Goal: Navigation & Orientation: Find specific page/section

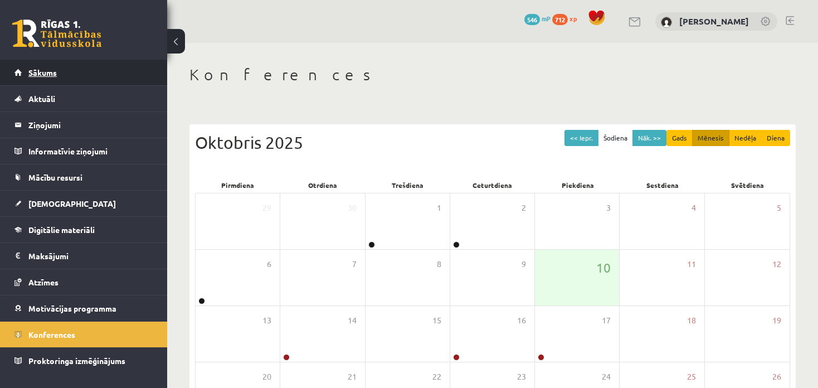
scroll to position [144, 0]
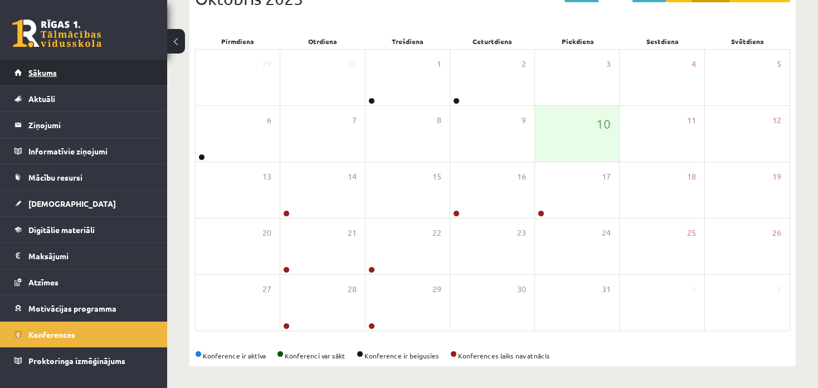
click at [62, 70] on link "Sākums" at bounding box center [83, 73] width 139 height 26
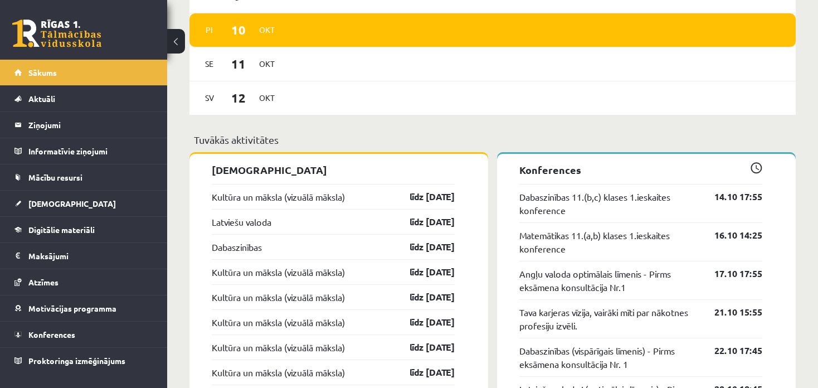
scroll to position [891, 0]
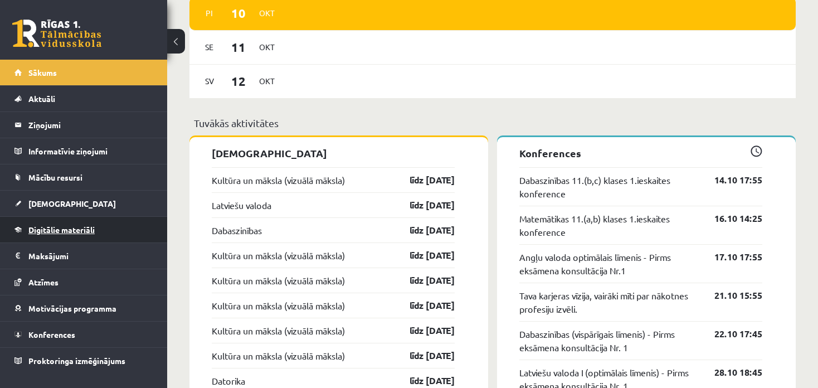
click at [81, 228] on span "Digitālie materiāli" at bounding box center [61, 230] width 66 height 10
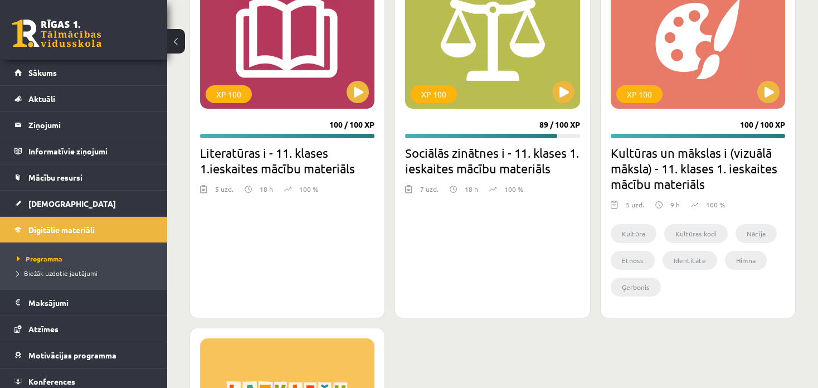
scroll to position [1894, 0]
